Goal: Contribute content: Add original content to the website for others to see

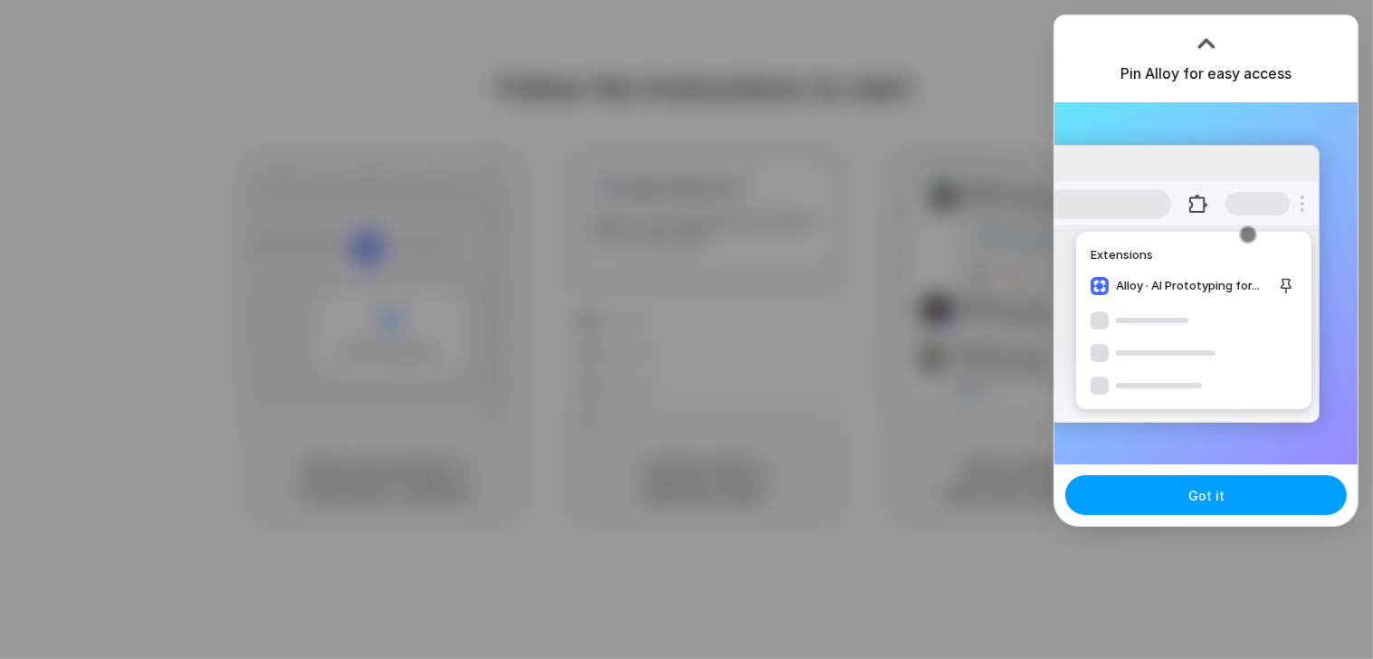
click at [1184, 493] on button "Got it" at bounding box center [1207, 495] width 282 height 40
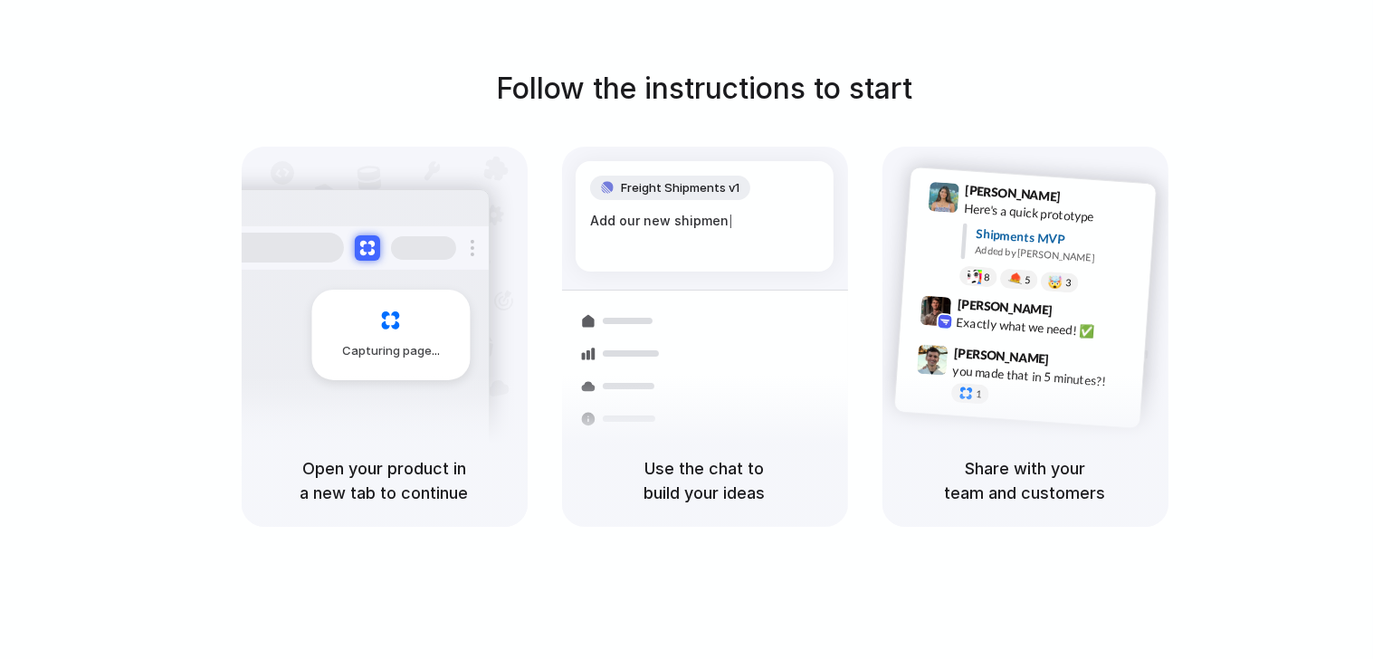
click at [687, 330] on div at bounding box center [687, 330] width 0 height 0
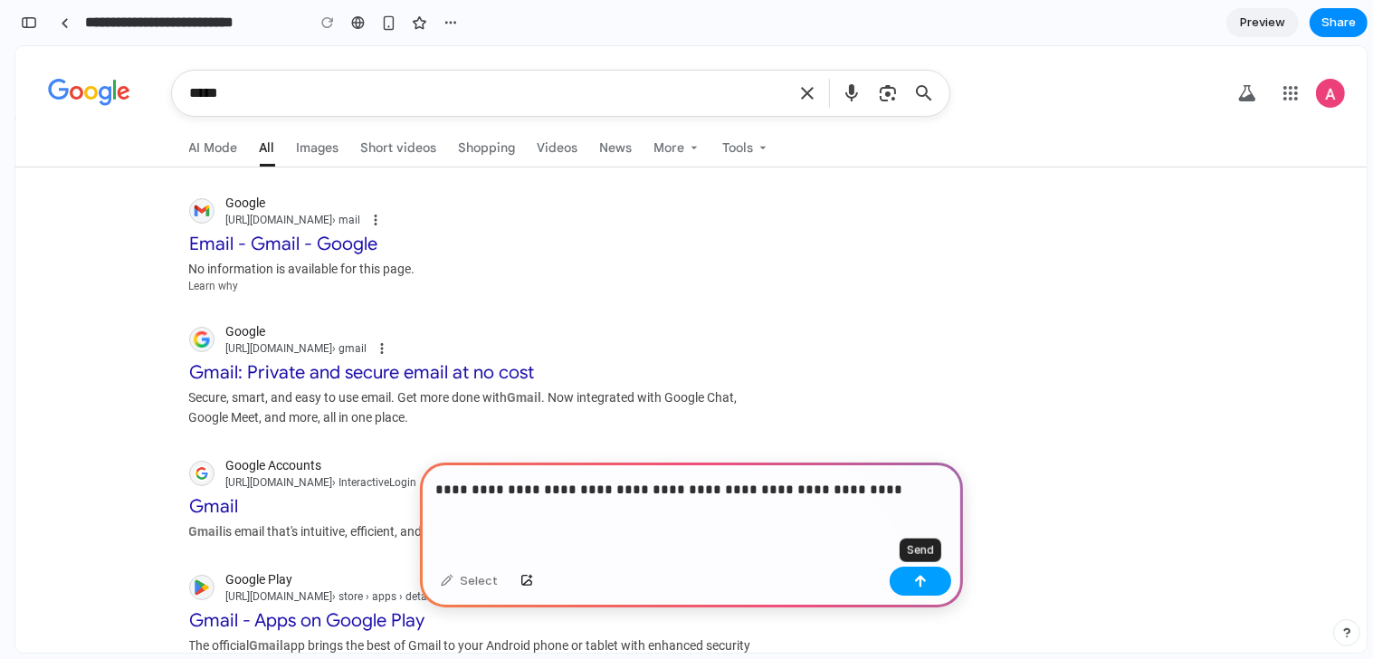
click at [940, 584] on button "button" at bounding box center [921, 581] width 62 height 29
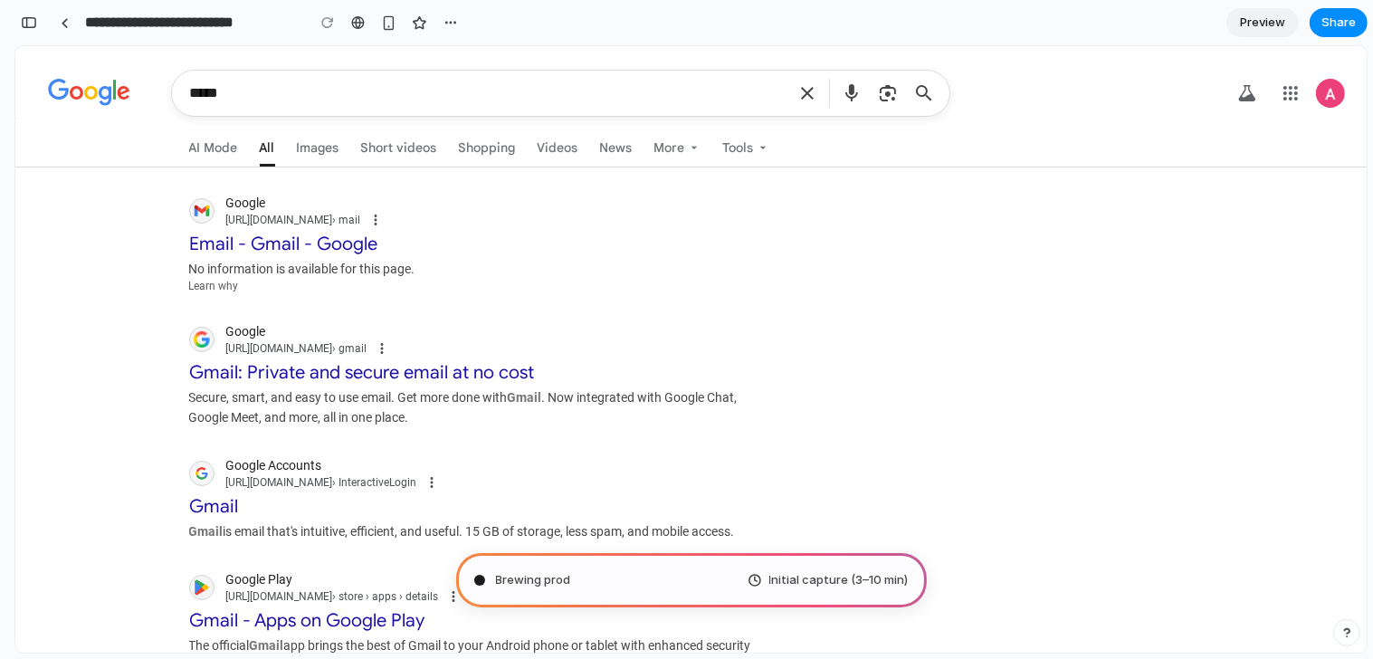
type input "**********"
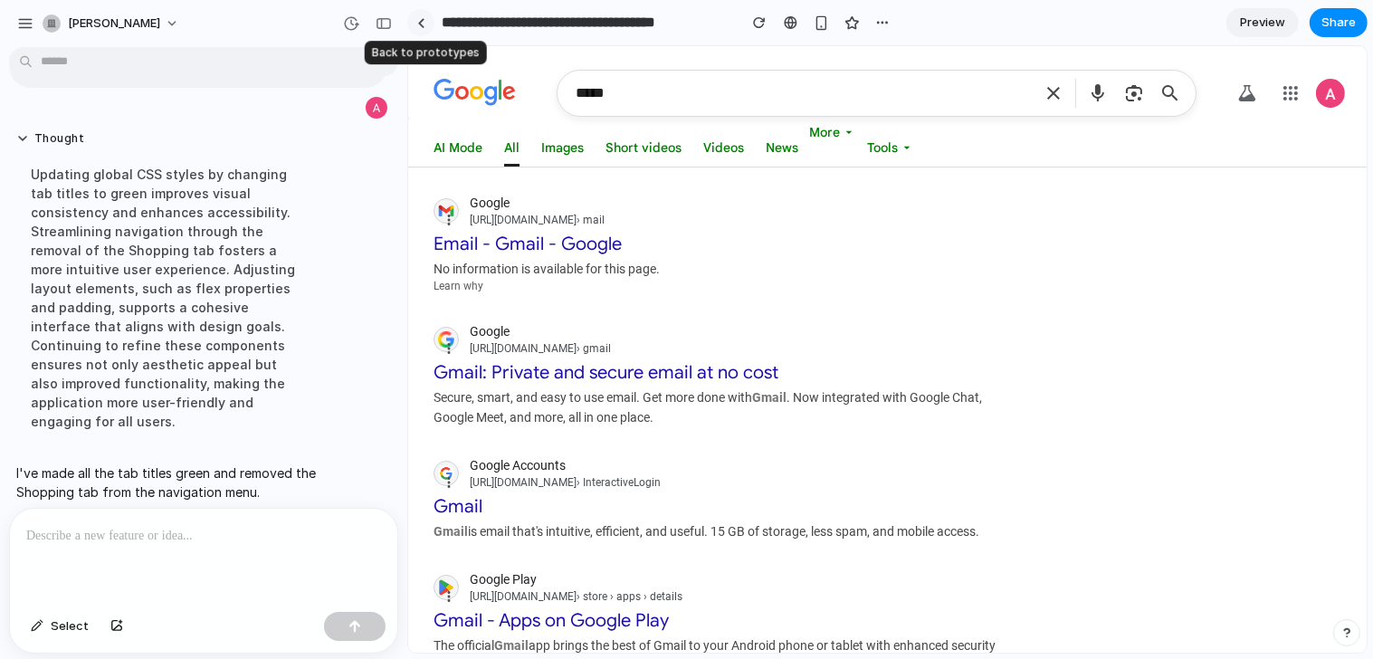
click at [427, 18] on link at bounding box center [420, 22] width 27 height 27
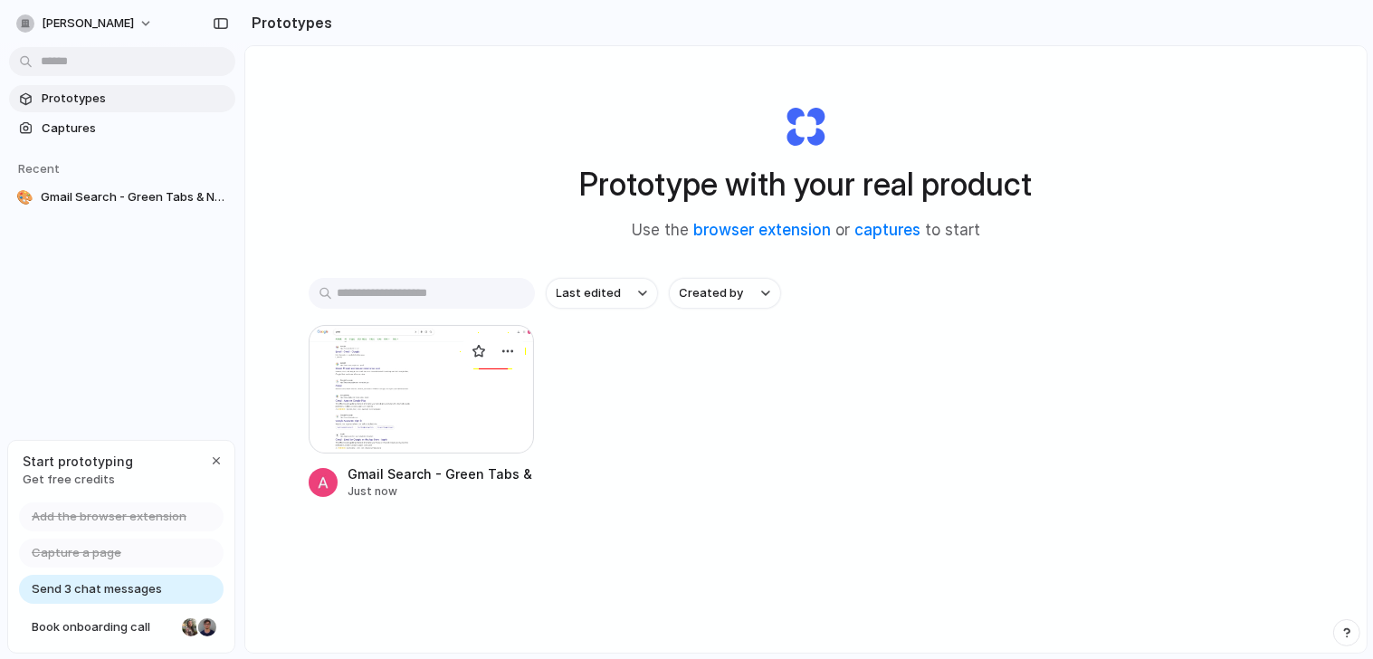
click at [457, 404] on div at bounding box center [422, 389] width 226 height 129
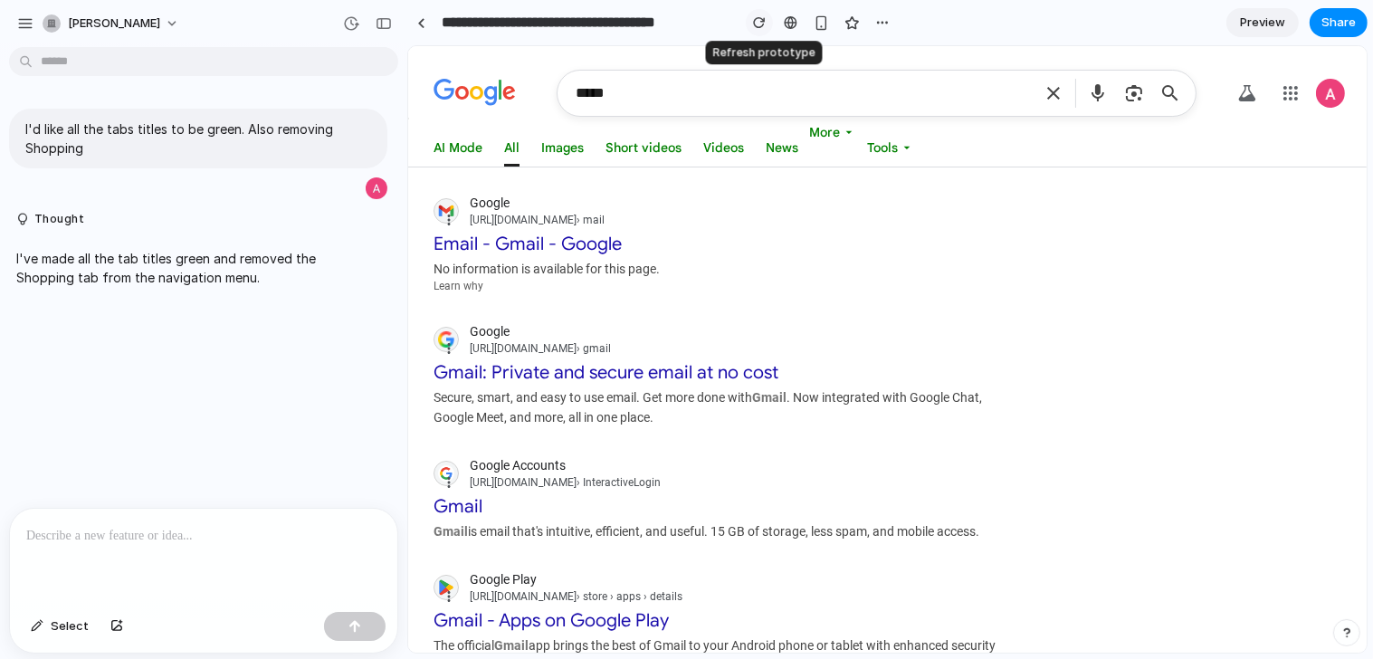
click at [758, 20] on div "button" at bounding box center [759, 22] width 13 height 13
click at [885, 20] on div "button" at bounding box center [882, 22] width 14 height 14
click at [939, 14] on div "Duplicate Delete" at bounding box center [686, 329] width 1373 height 659
click at [1248, 27] on span "Preview" at bounding box center [1262, 23] width 45 height 18
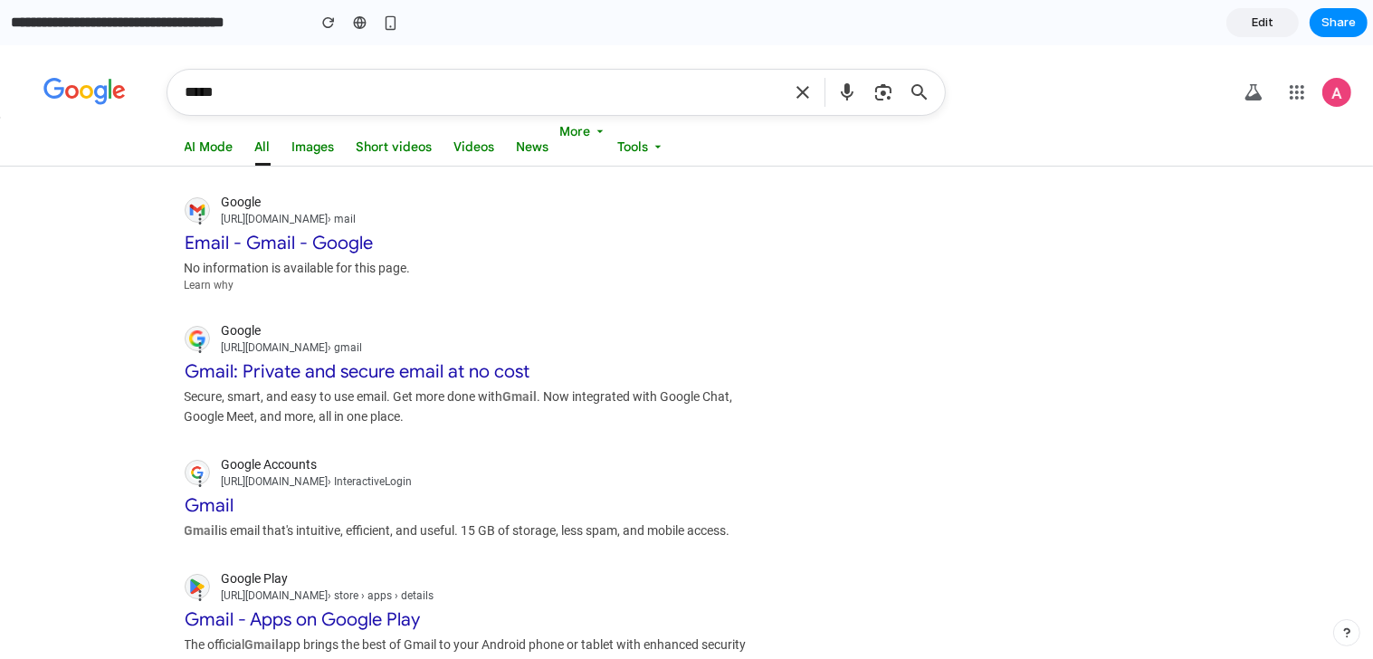
click at [192, 221] on icon at bounding box center [200, 219] width 16 height 16
click at [1275, 30] on link "Edit" at bounding box center [1263, 22] width 72 height 29
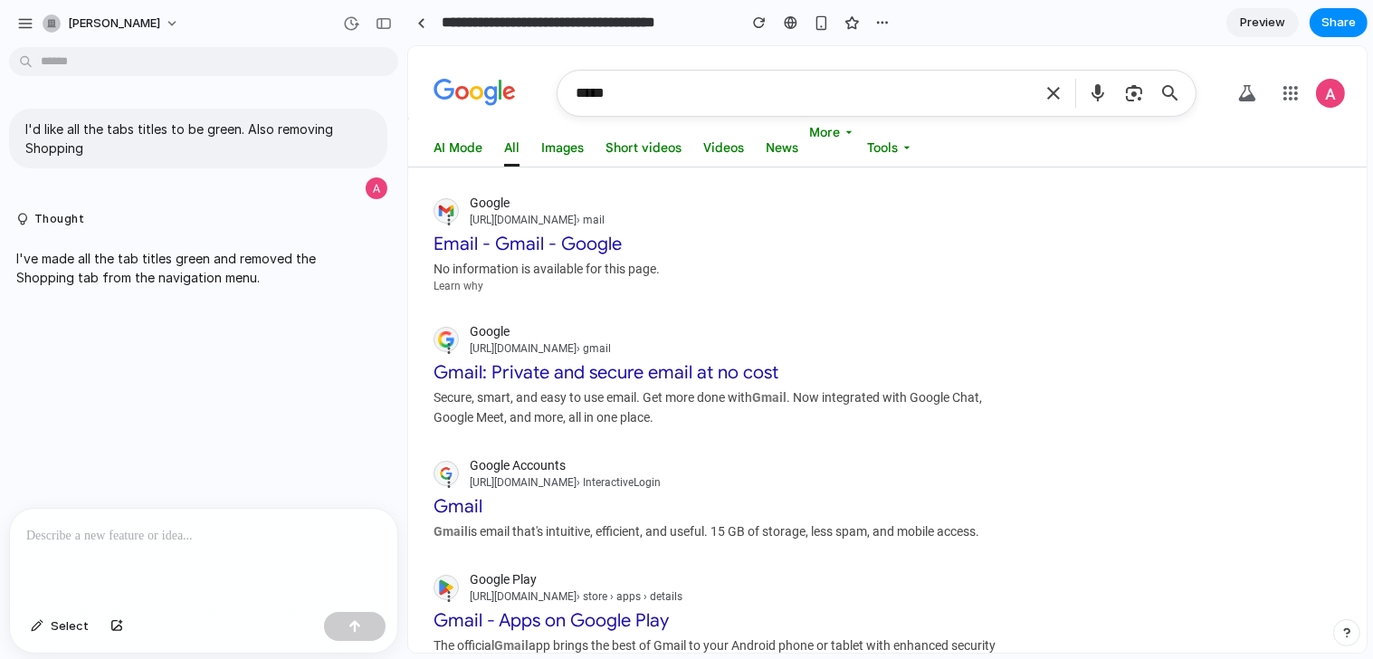
click at [111, 528] on p at bounding box center [203, 536] width 355 height 22
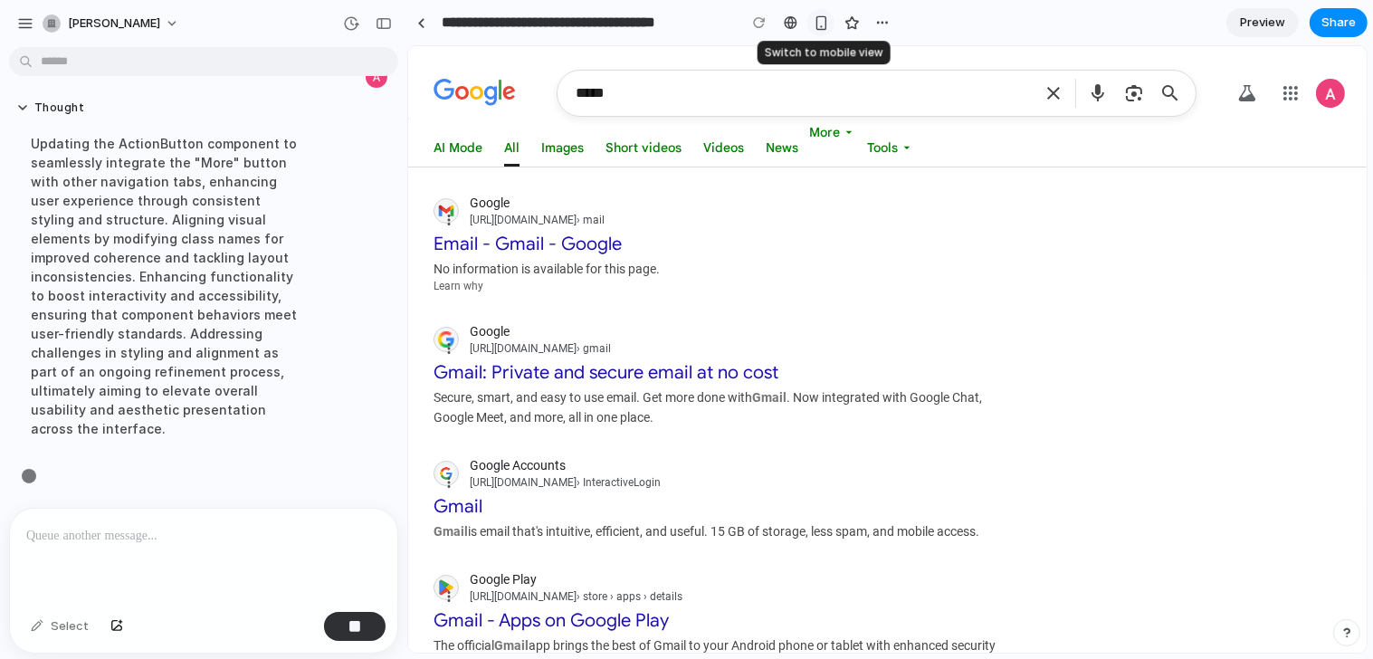
scroll to position [302, 0]
click at [879, 21] on div "button" at bounding box center [882, 22] width 14 height 14
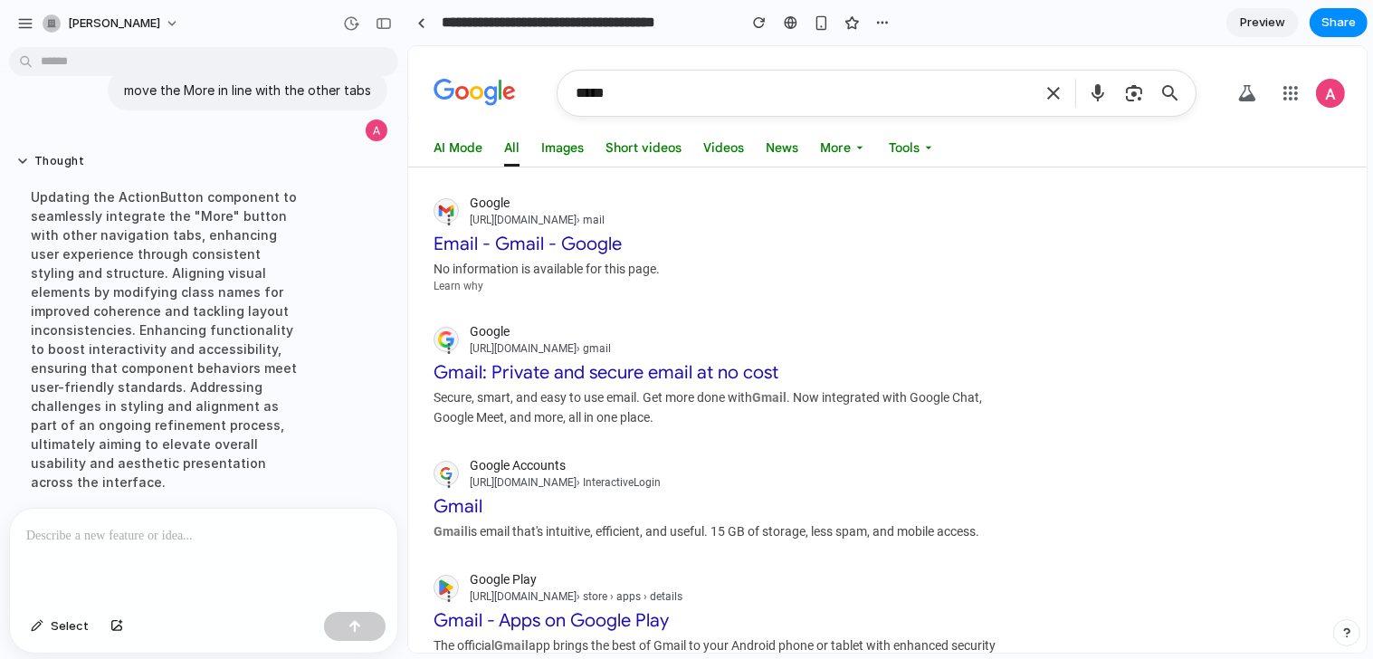
scroll to position [340, 0]
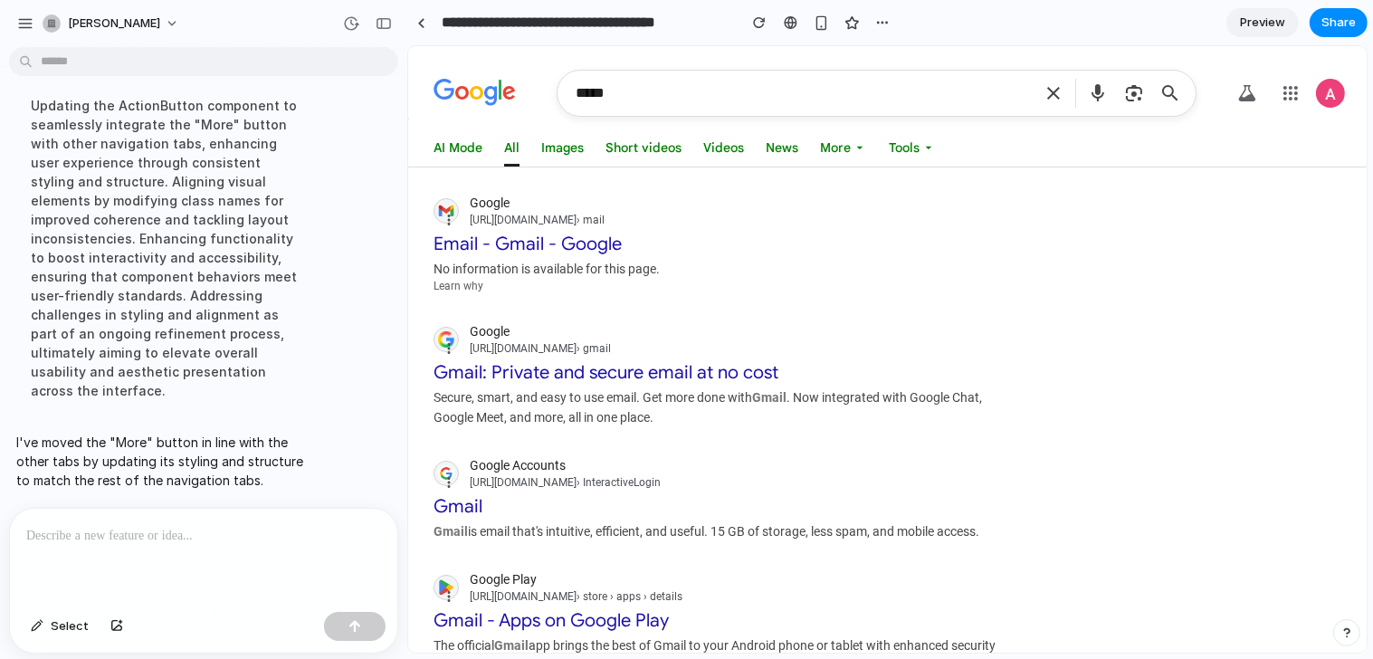
click at [905, 146] on span "Tools" at bounding box center [903, 148] width 31 height 18
click at [931, 149] on icon at bounding box center [928, 147] width 14 height 14
click at [829, 150] on span "More" at bounding box center [834, 148] width 31 height 18
click at [573, 243] on h3 "Email - Gmail - Google" at bounding box center [527, 242] width 188 height 28
click at [550, 248] on h3 "Email - Gmail - Google" at bounding box center [527, 242] width 188 height 28
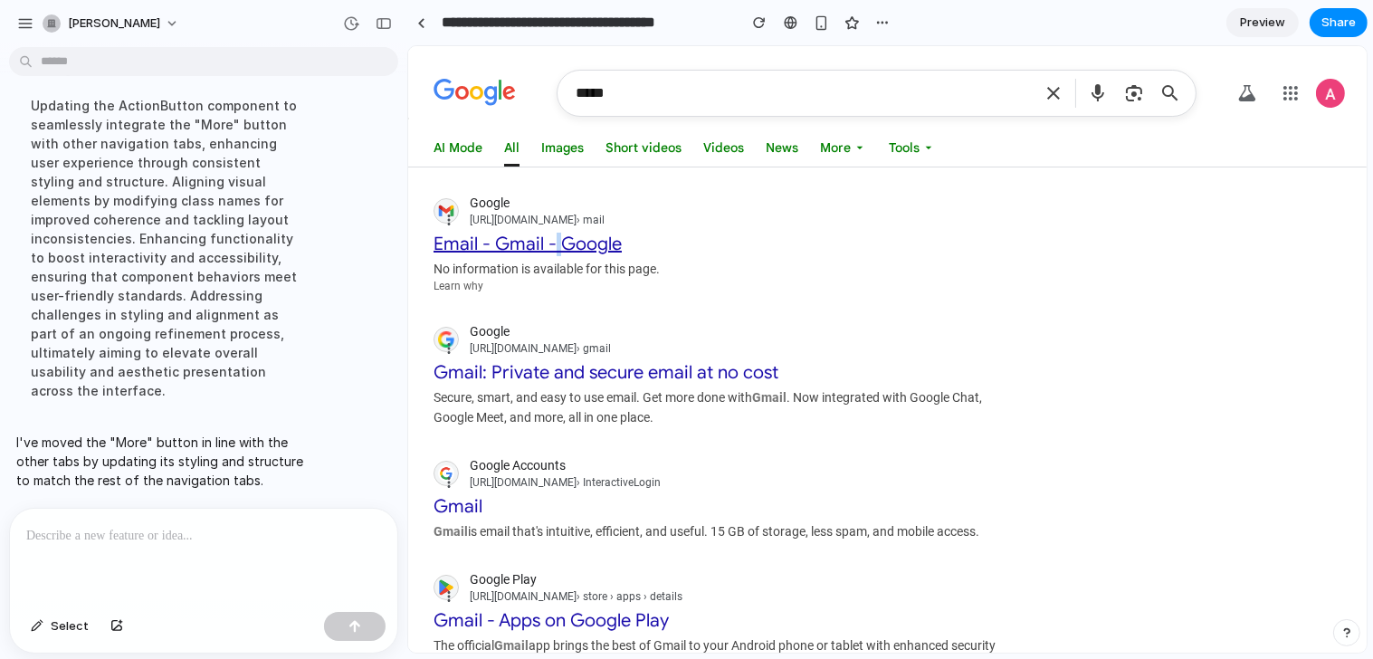
click at [550, 248] on h3 "Email - Gmail - Google" at bounding box center [527, 242] width 188 height 28
click at [758, 237] on span "Email - Gmail - Google Google https://mail.google.com › mail" at bounding box center [728, 226] width 590 height 65
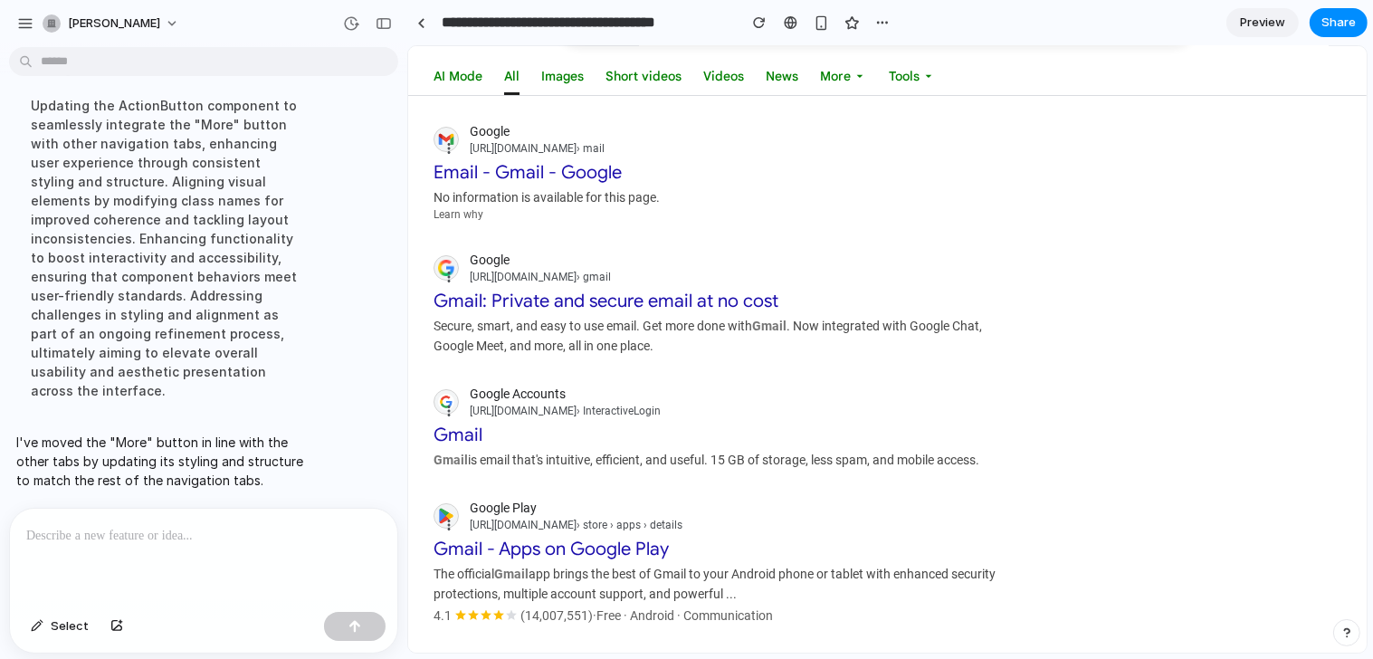
scroll to position [0, 0]
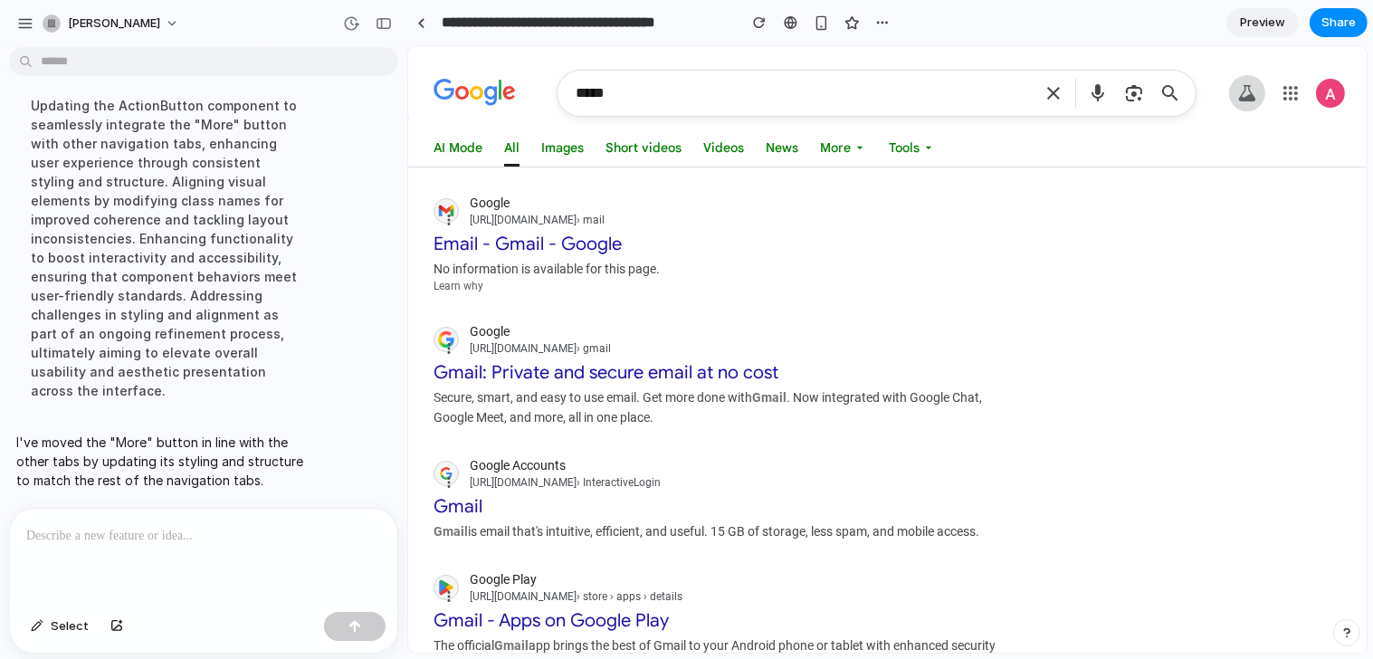
click at [1231, 102] on link at bounding box center [1247, 93] width 36 height 36
